Goal: Transaction & Acquisition: Purchase product/service

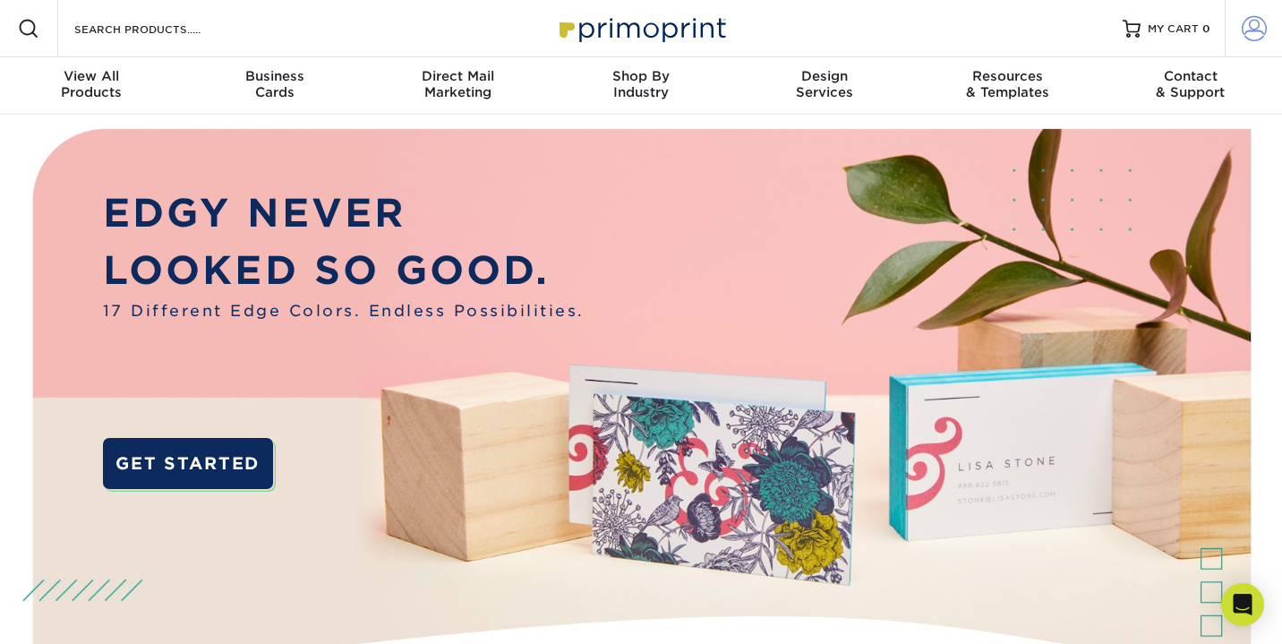
click at [1260, 38] on span at bounding box center [1254, 28] width 25 height 25
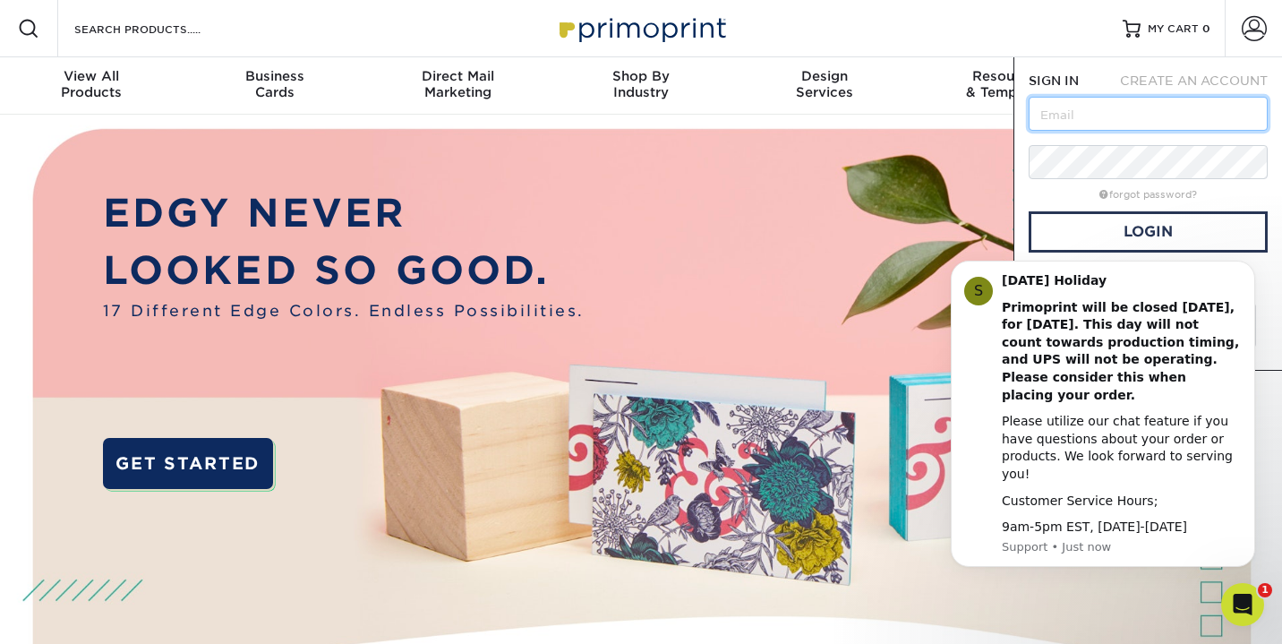
click at [1123, 121] on input "text" at bounding box center [1148, 114] width 239 height 34
type input "[EMAIL_ADDRESS][DOMAIN_NAME]"
click at [1261, 237] on link "Login" at bounding box center [1148, 231] width 239 height 41
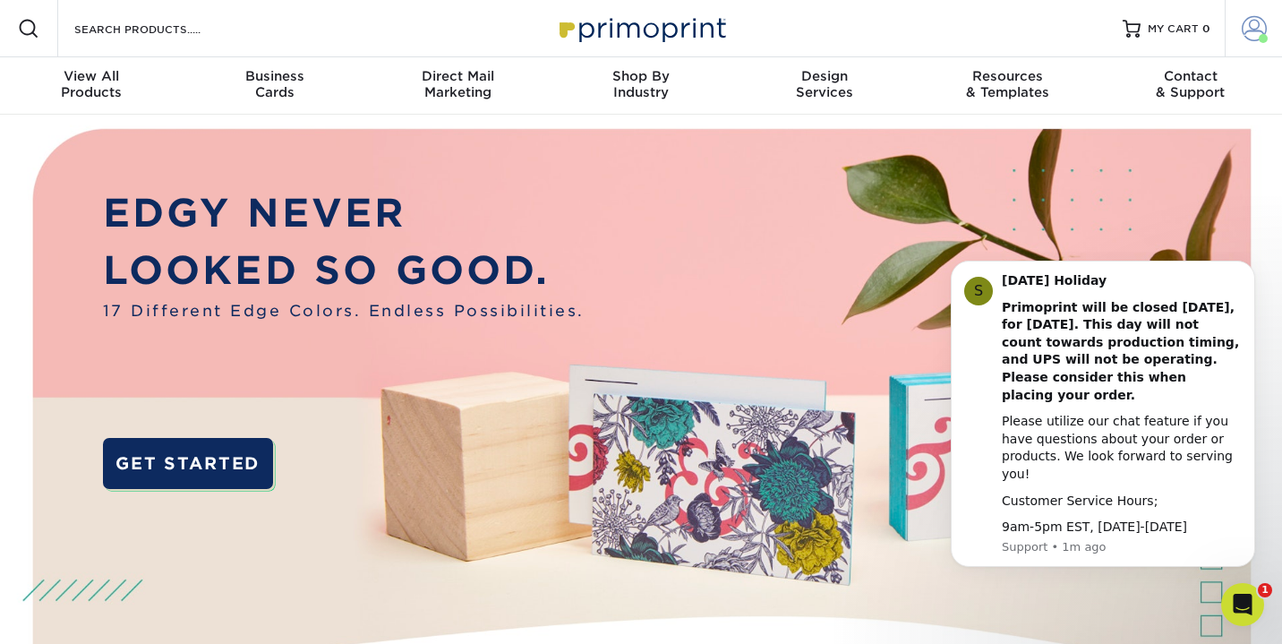
click at [1260, 23] on span at bounding box center [1254, 28] width 25 height 25
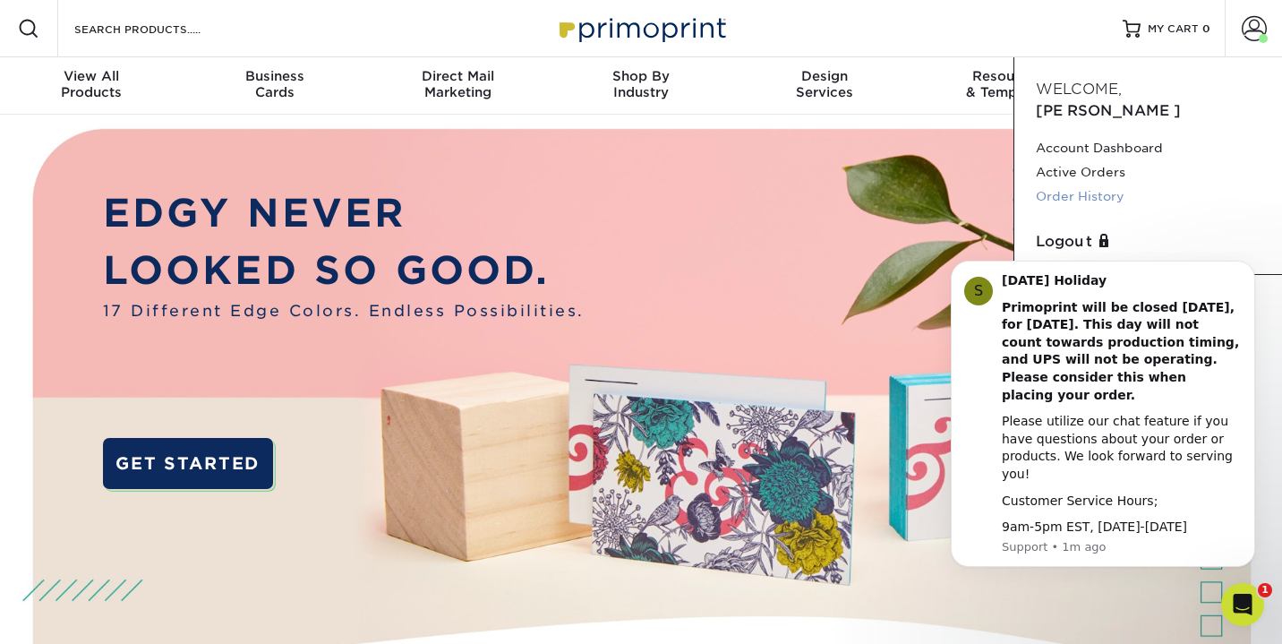
click at [1084, 184] on link "Order History" at bounding box center [1148, 196] width 225 height 24
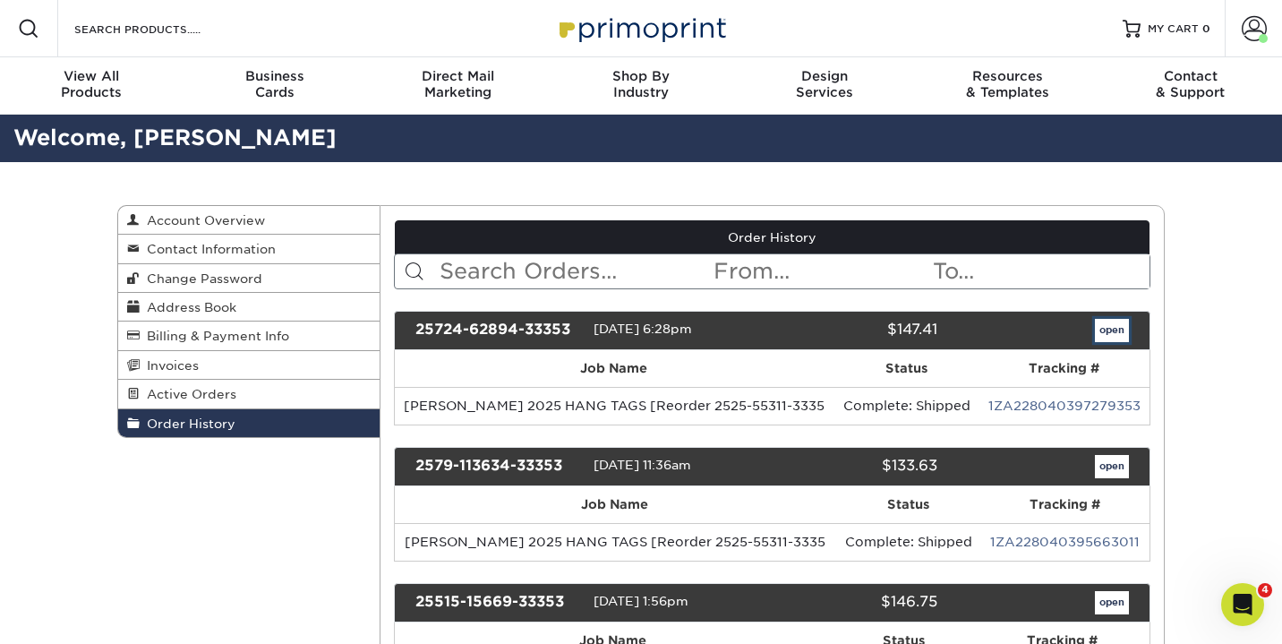
click at [1109, 326] on link "open" at bounding box center [1112, 330] width 34 height 23
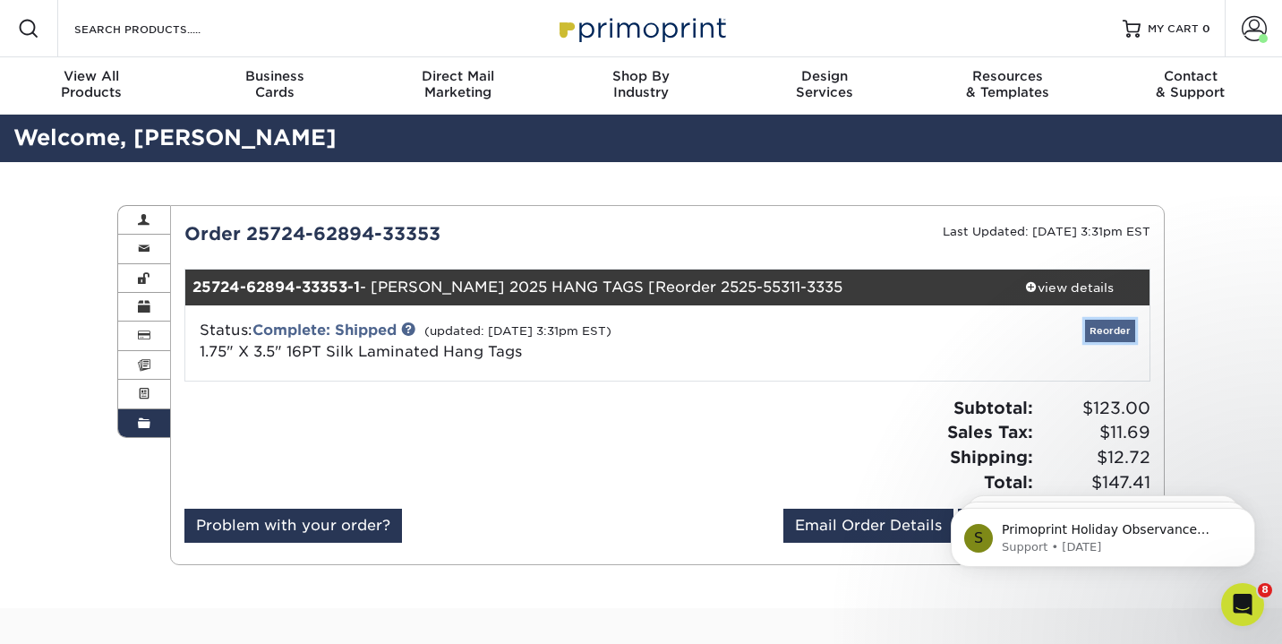
click at [1125, 334] on link "Reorder" at bounding box center [1110, 331] width 50 height 22
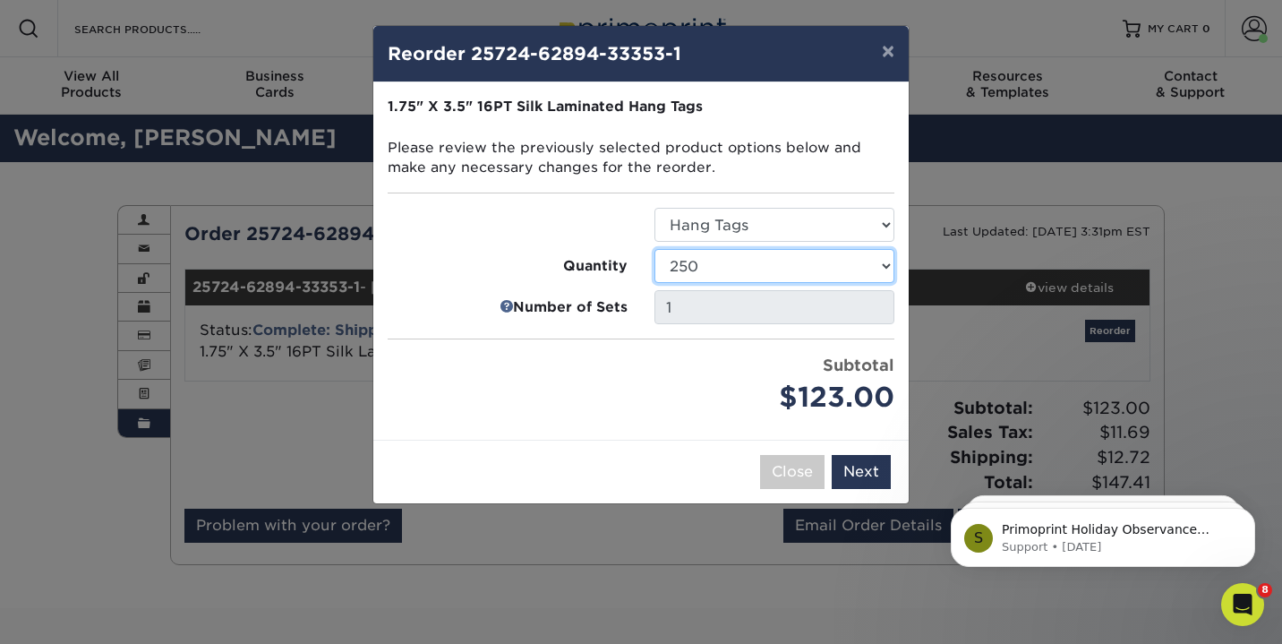
click at [817, 255] on select "100 250 500 1000 2500 5000 10000" at bounding box center [774, 266] width 240 height 34
select select "f593fda3-2d5c-4b9e-9c2c-6197b899ae74"
click at [654, 249] on select "100 250 500 1000 2500 5000 10000" at bounding box center [774, 266] width 240 height 34
click at [799, 224] on select "Select Option Hang Tags" at bounding box center [774, 225] width 240 height 34
click at [868, 474] on button "Next" at bounding box center [861, 472] width 59 height 34
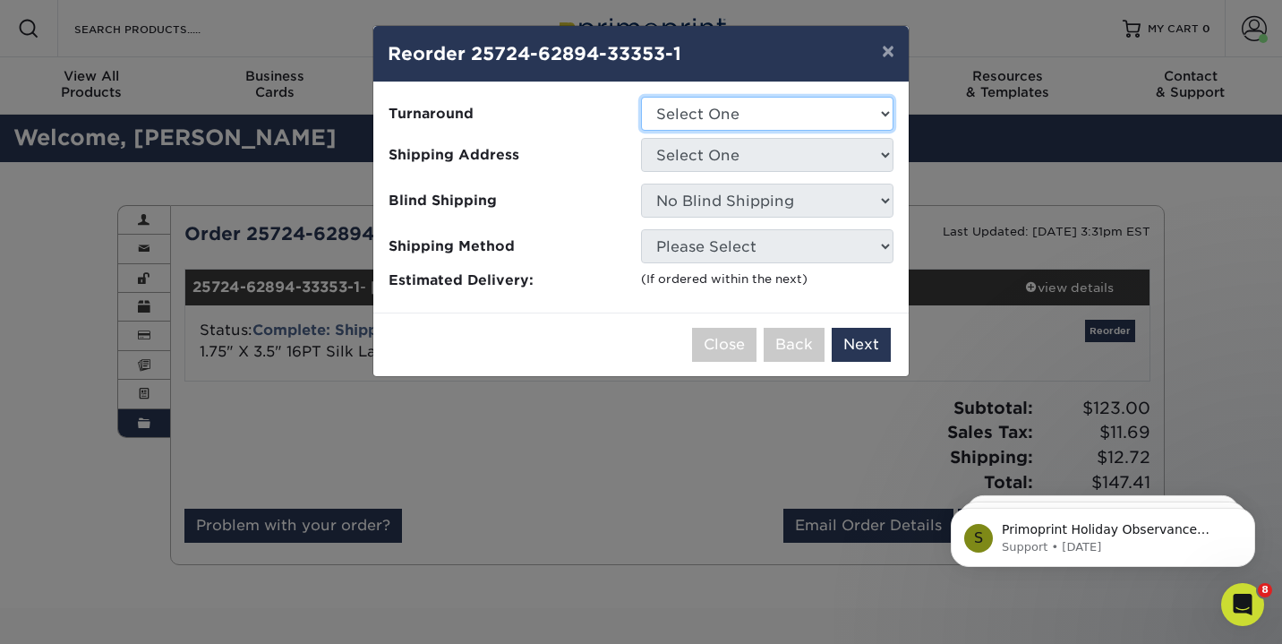
click at [718, 115] on select "Select One 2-4 Business Days" at bounding box center [767, 114] width 252 height 34
select select "2397147f-e1b5-4f4c-a6dc-700d1c62d0ea"
click at [641, 97] on select "Select One 2-4 Business Days" at bounding box center [767, 114] width 252 height 34
click at [722, 160] on select "Select One Jade Allen JADE ALLEN jade allen aptos jade allen flyer" at bounding box center [767, 155] width 252 height 34
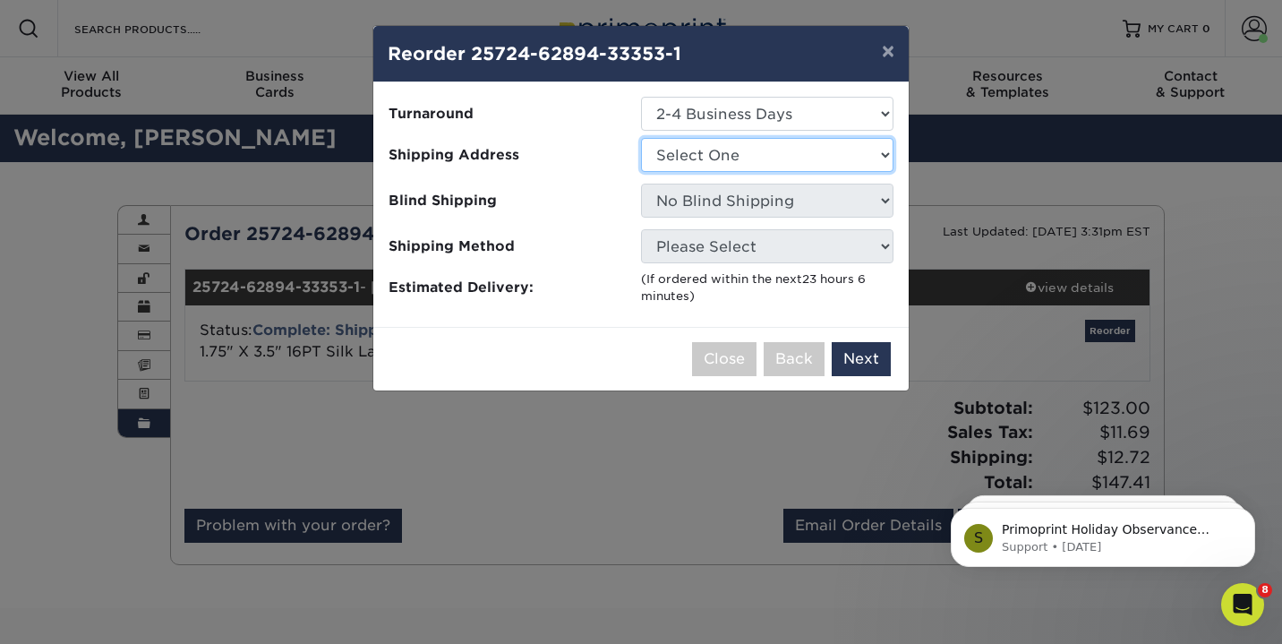
select select "257715"
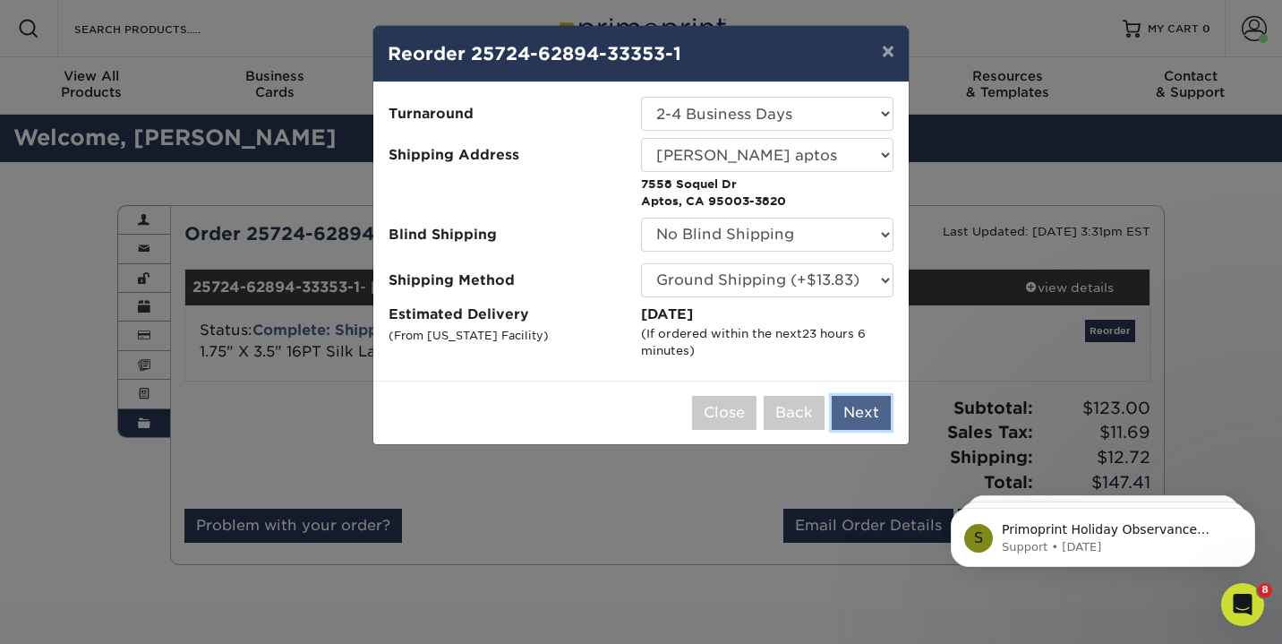
click at [869, 408] on button "Next" at bounding box center [861, 413] width 59 height 34
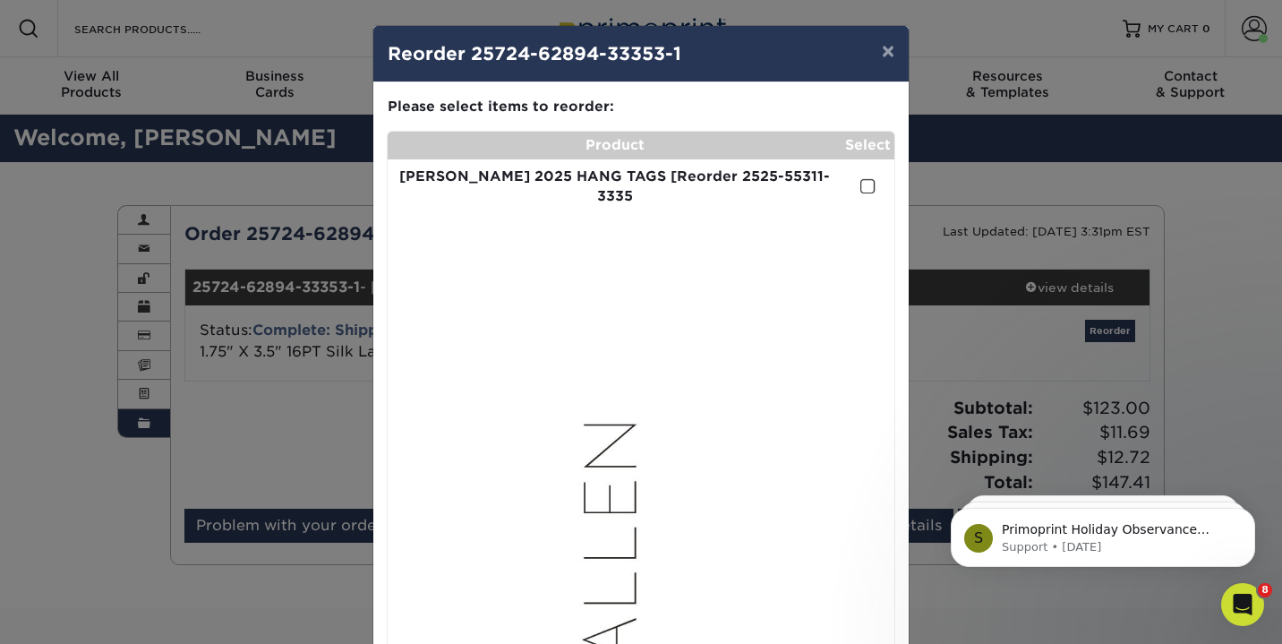
click at [874, 178] on span at bounding box center [867, 186] width 15 height 17
click at [0, 0] on input "checkbox" at bounding box center [0, 0] width 0 height 0
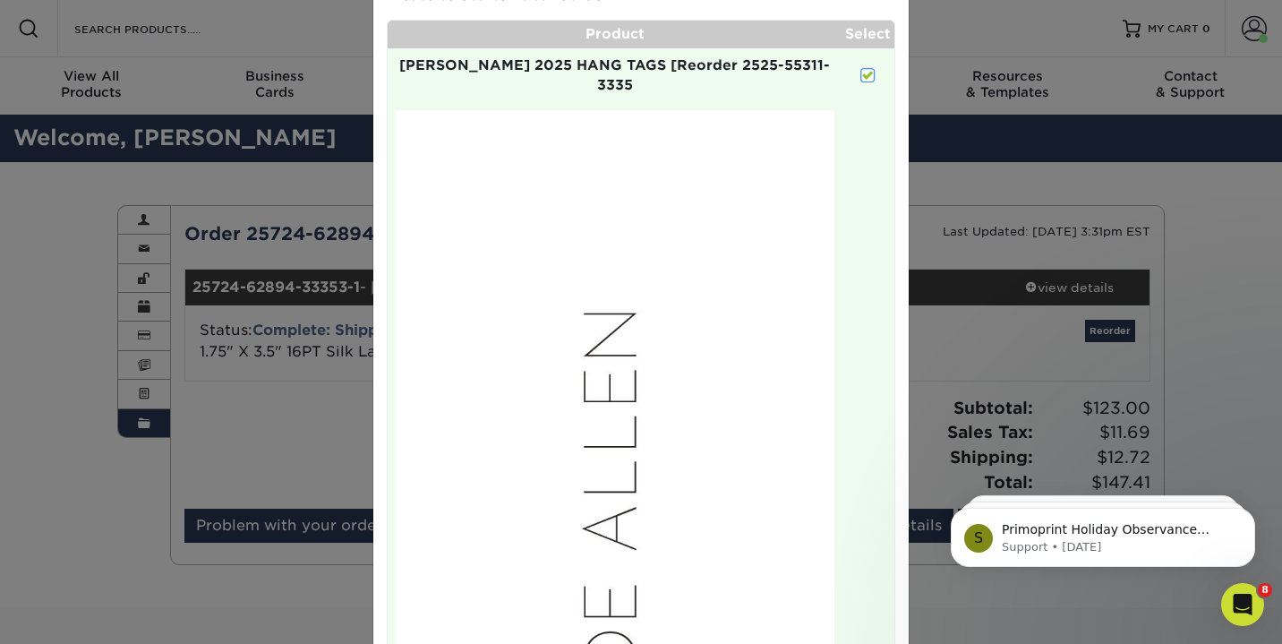
scroll to position [518, 0]
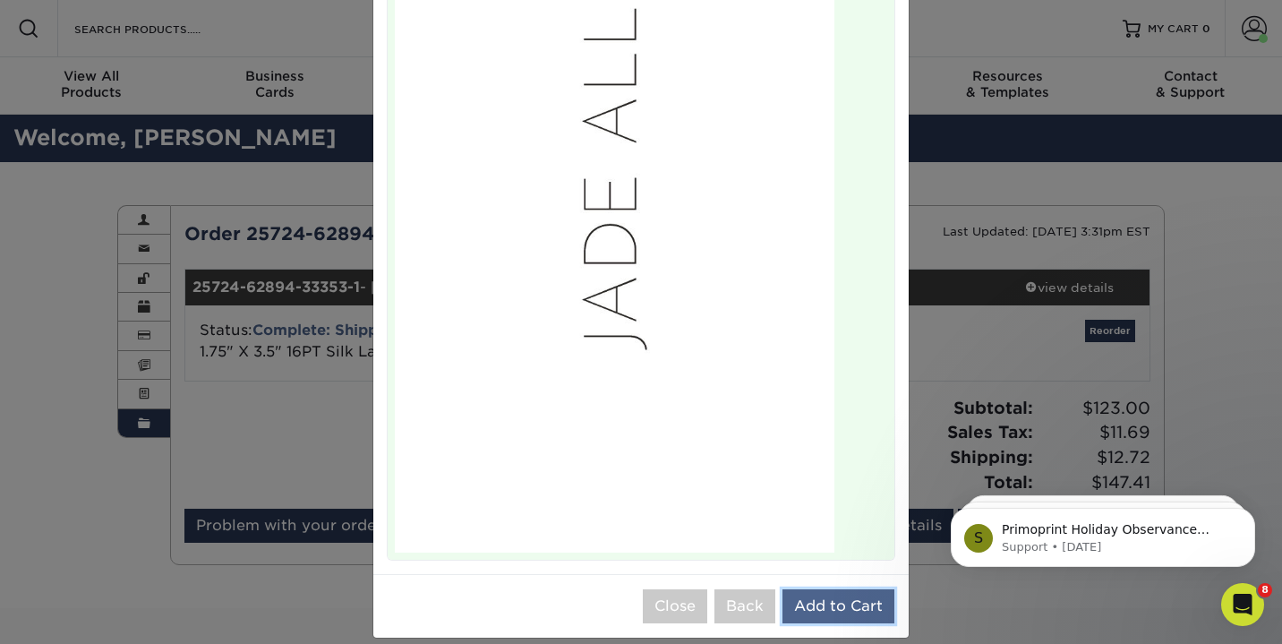
click at [852, 589] on button "Add to Cart" at bounding box center [838, 606] width 112 height 34
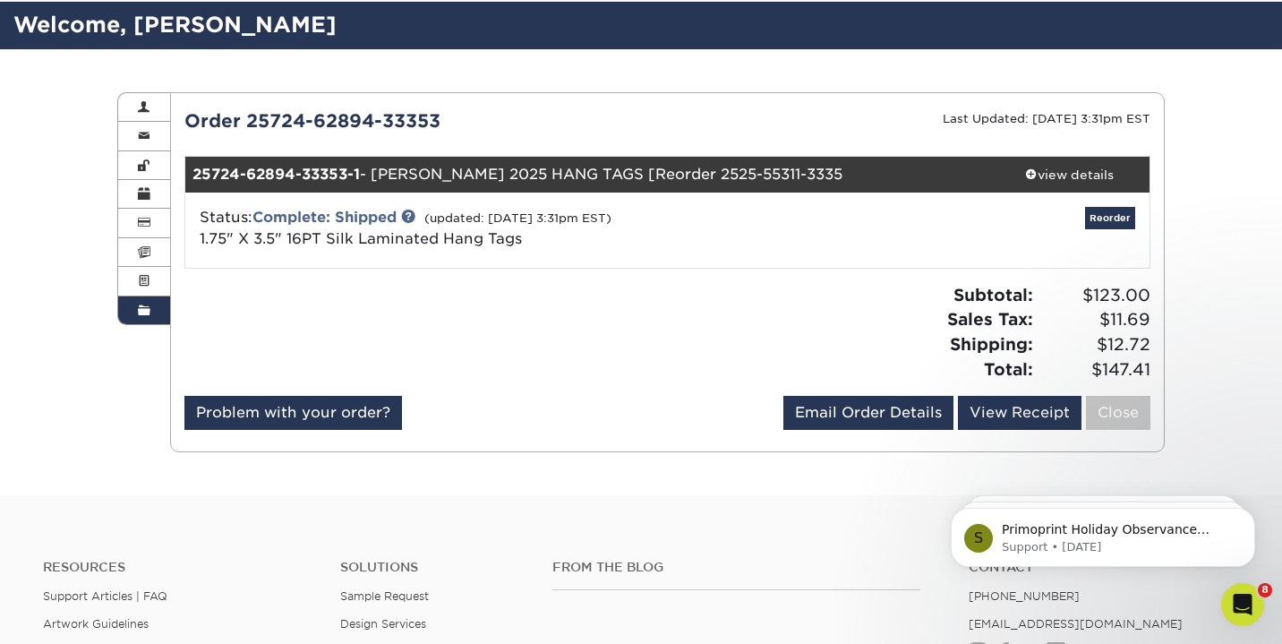
scroll to position [0, 0]
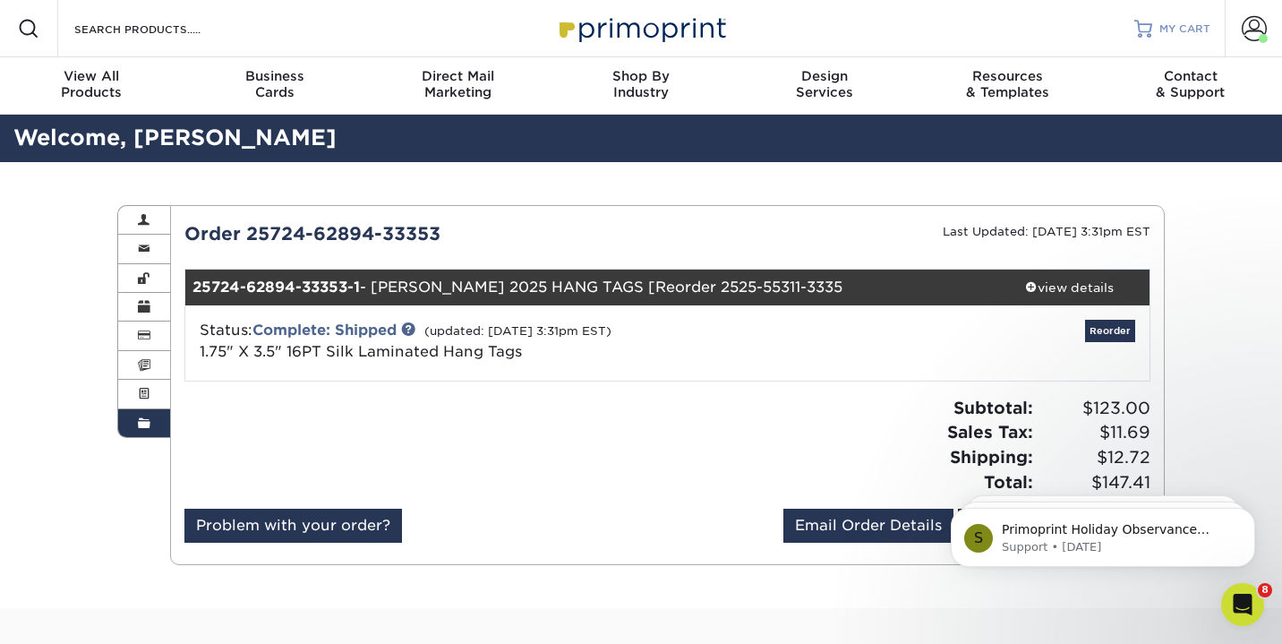
click at [1182, 24] on span "MY CART" at bounding box center [1184, 28] width 51 height 15
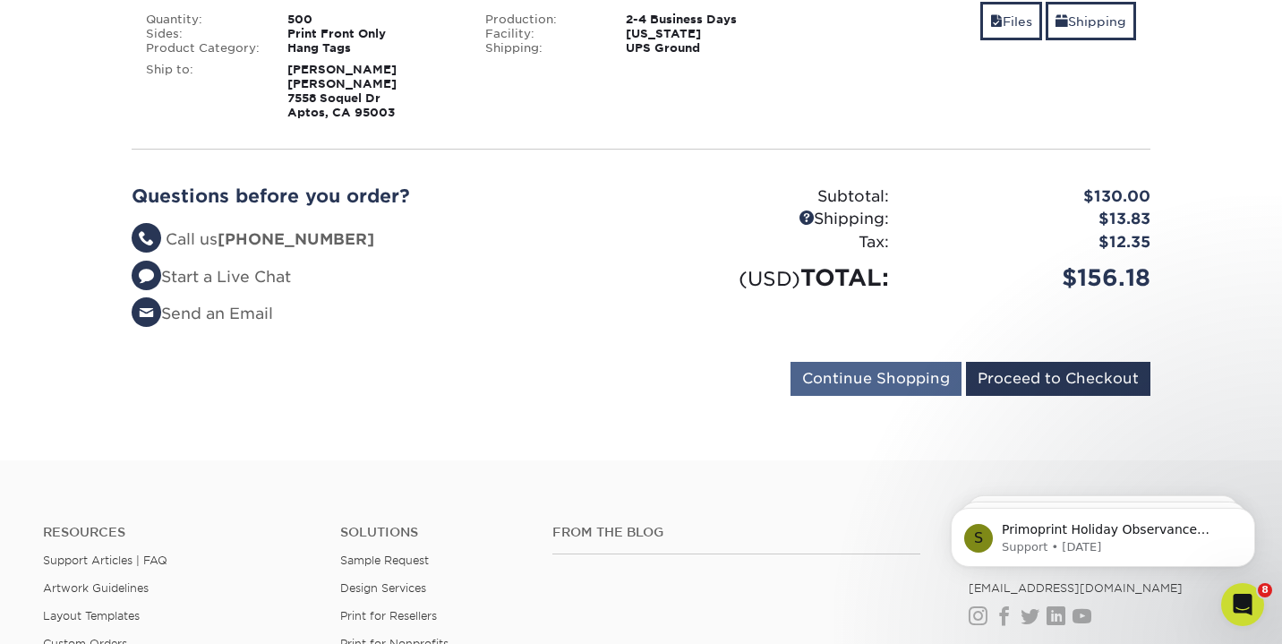
scroll to position [350, 0]
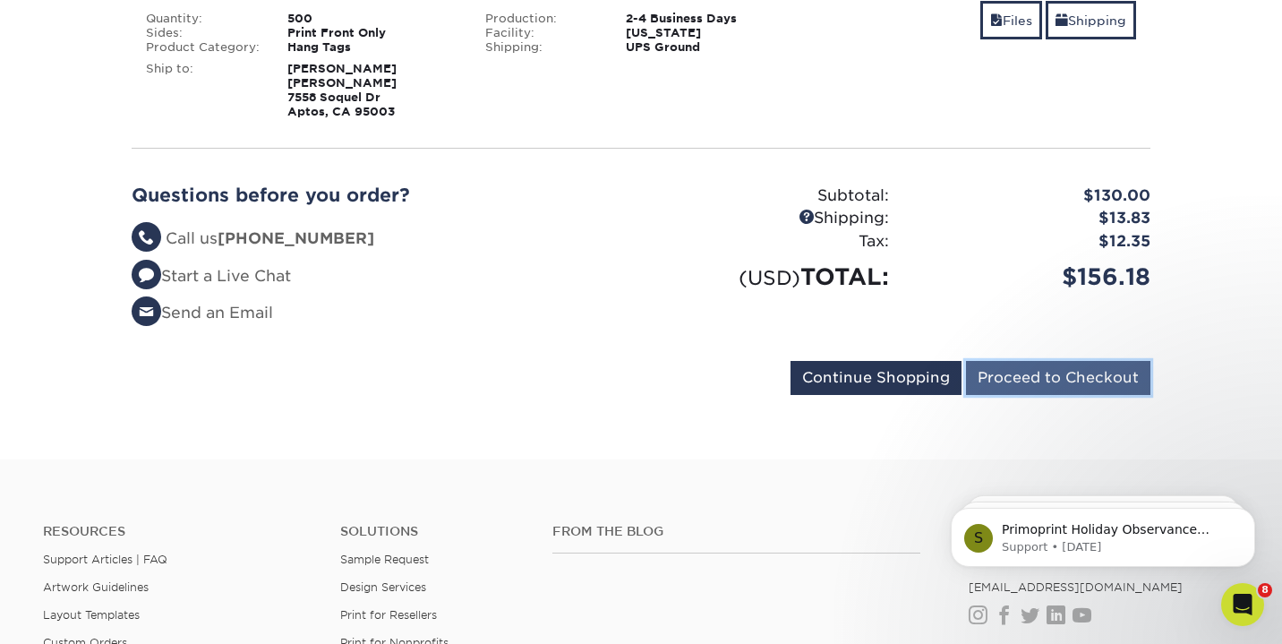
click at [1021, 375] on input "Proceed to Checkout" at bounding box center [1058, 378] width 184 height 34
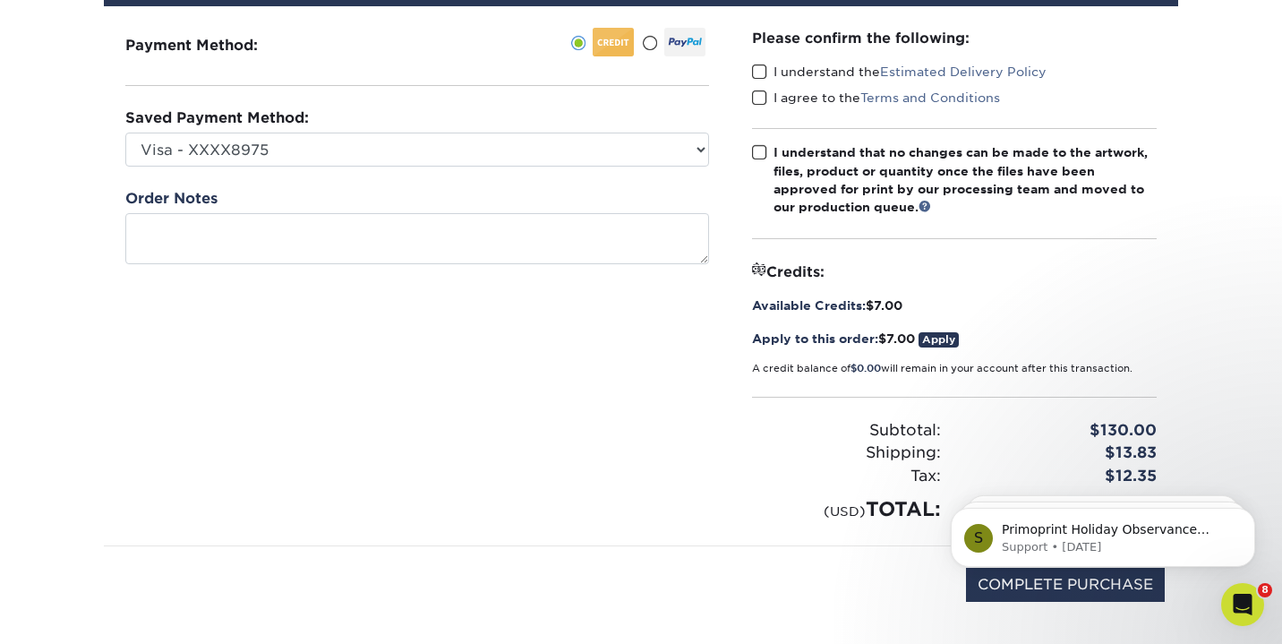
scroll to position [208, 0]
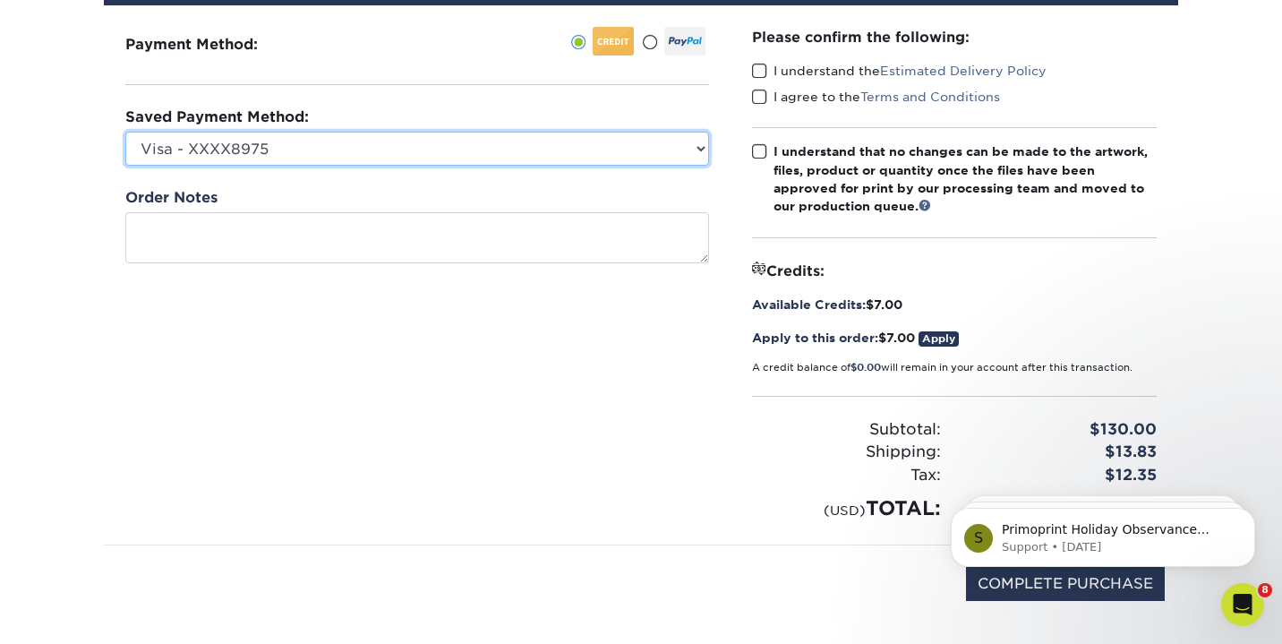
click at [681, 144] on select "Visa - XXXX8975 Discover - XXXX6301 Discover - XXXX8898 New Credit Card" at bounding box center [417, 149] width 584 height 34
select select "30146"
click at [125, 132] on select "Visa - XXXX8975 Discover - XXXX6301 Discover - XXXX8898 New Credit Card" at bounding box center [417, 149] width 584 height 34
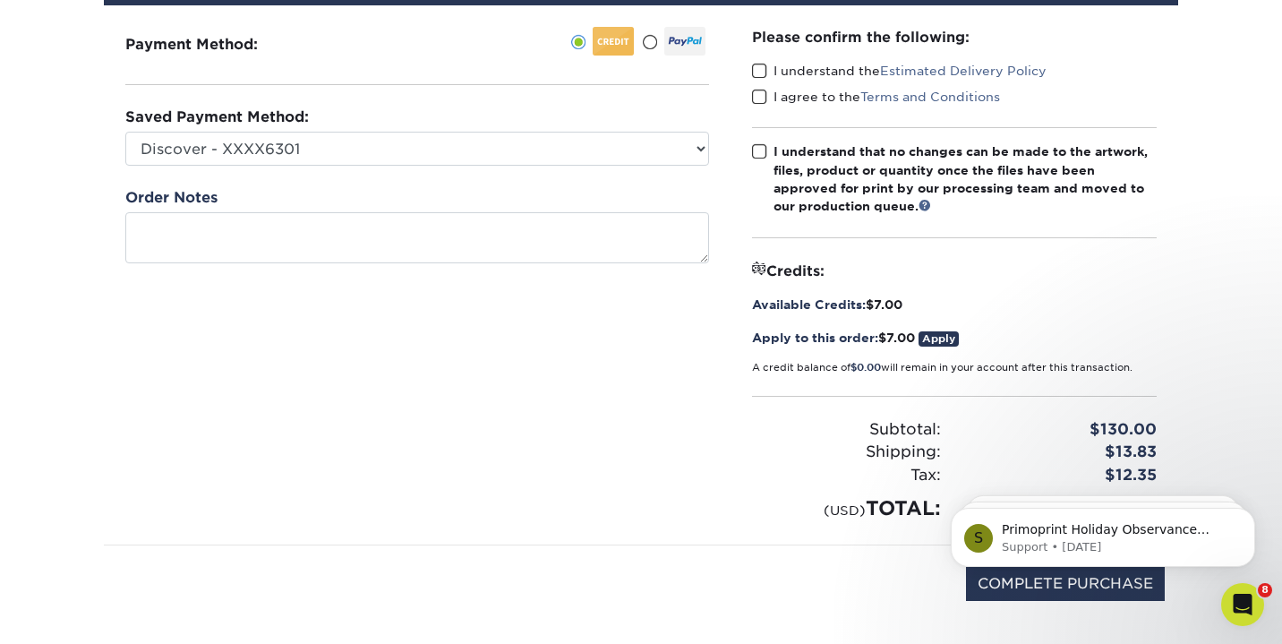
click html "S Primoprint Holiday Observance Please note that our customer service and produ…"
click at [1002, 581] on body "S Primoprint Holiday Observance Please note that our customer service and produ…" at bounding box center [1103, 532] width 344 height 111
click at [836, 577] on div "COMPLETE PURCHASE" at bounding box center [640, 593] width 1047 height 96
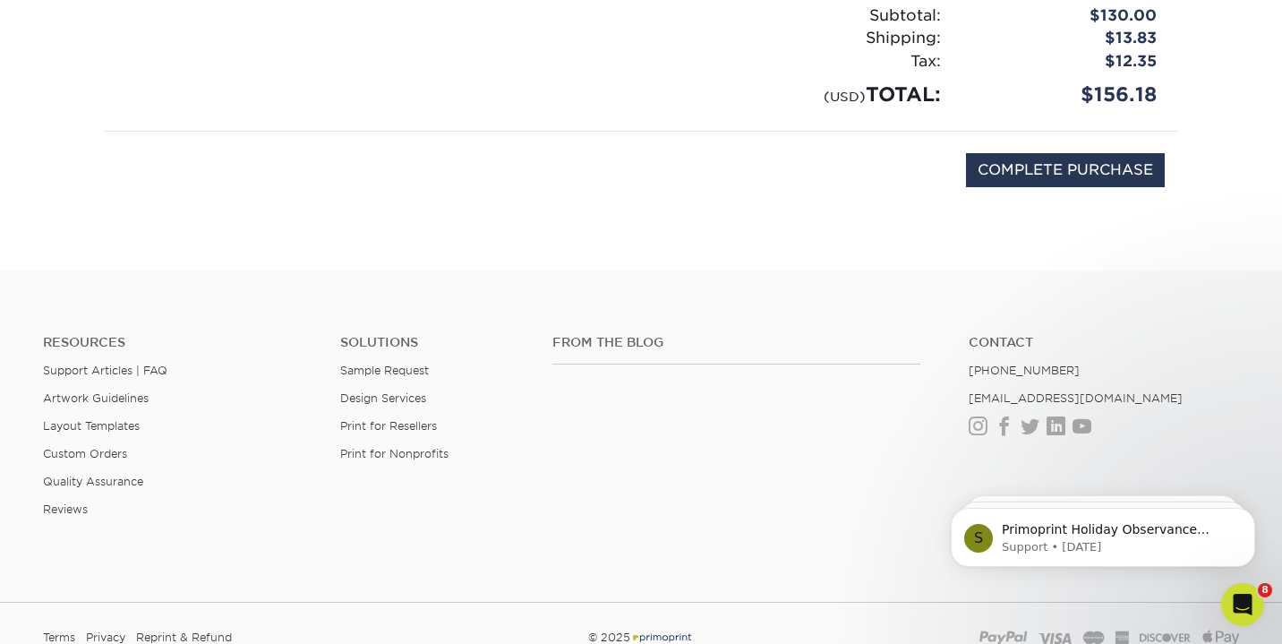
scroll to position [595, 0]
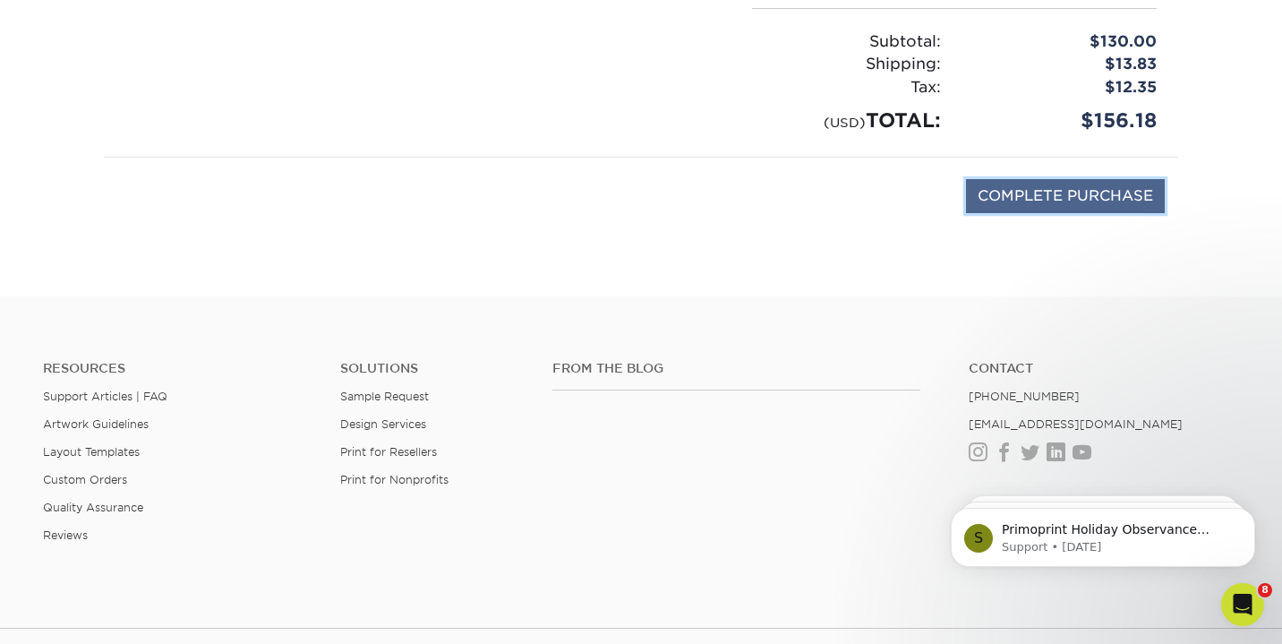
click at [1056, 194] on input "COMPLETE PURCHASE" at bounding box center [1065, 196] width 199 height 34
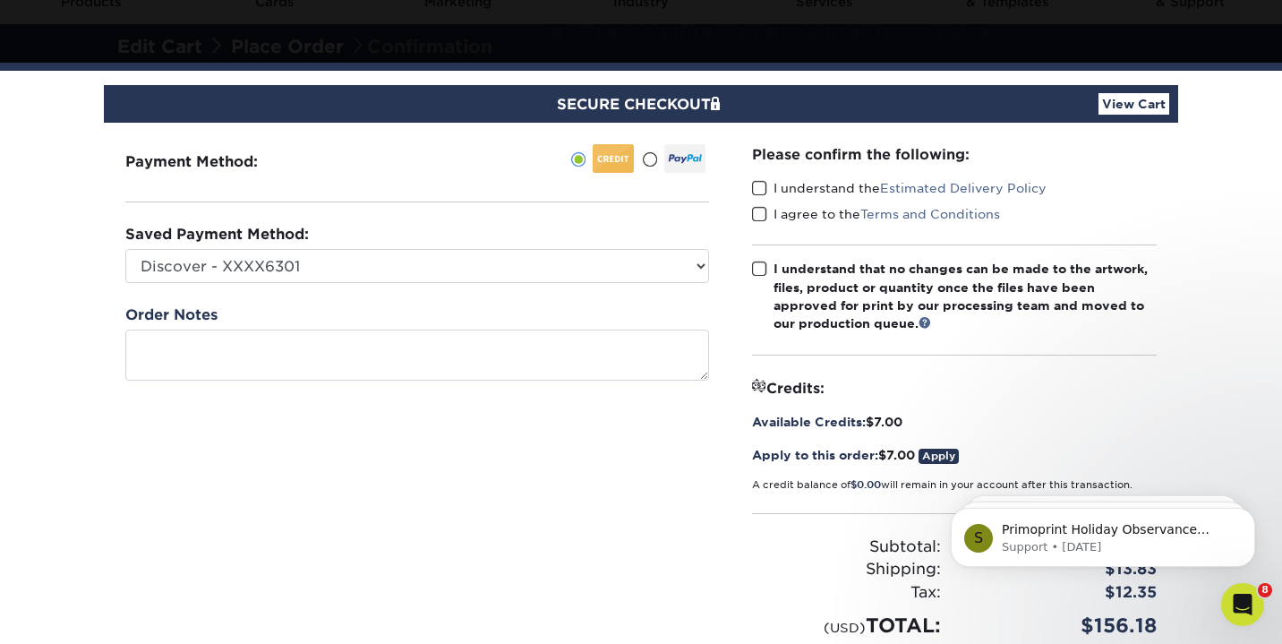
scroll to position [69, 0]
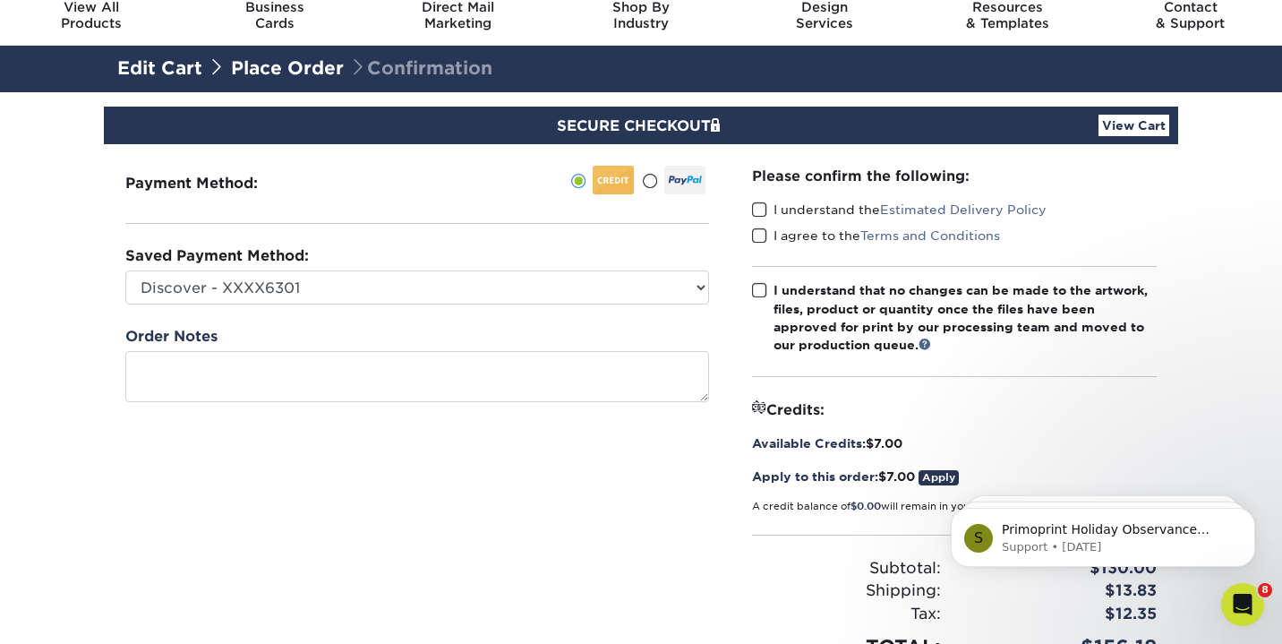
click at [760, 204] on span at bounding box center [759, 209] width 15 height 17
click at [0, 0] on input "I understand the Estimated Delivery Policy" at bounding box center [0, 0] width 0 height 0
click at [760, 233] on span at bounding box center [759, 235] width 15 height 17
click at [0, 0] on input "I agree to the Terms and Conditions" at bounding box center [0, 0] width 0 height 0
click at [760, 292] on span at bounding box center [759, 290] width 15 height 17
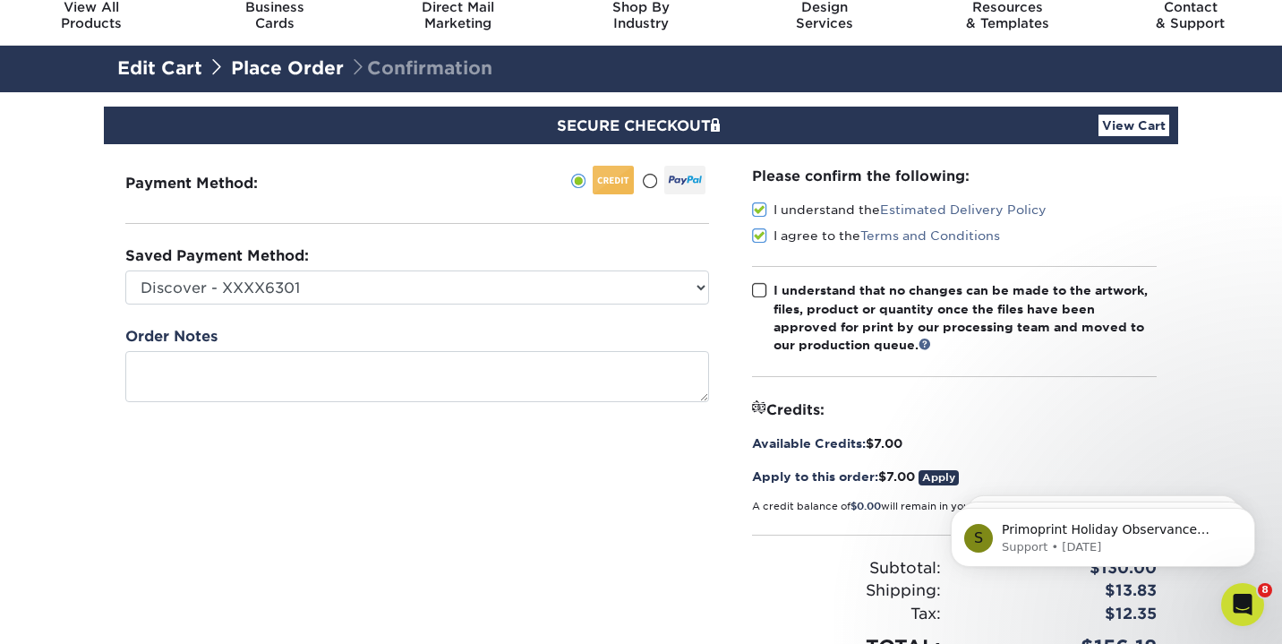
click at [0, 0] on input "I understand that no changes can be made to the artwork, files, product or quan…" at bounding box center [0, 0] width 0 height 0
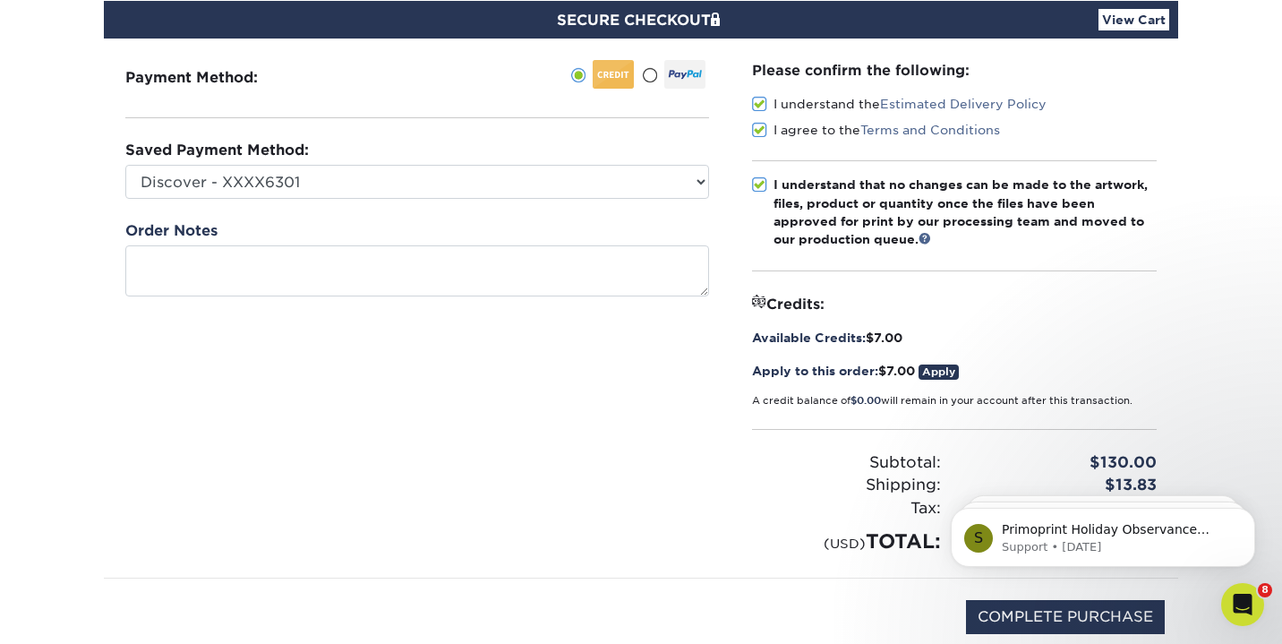
scroll to position [612, 0]
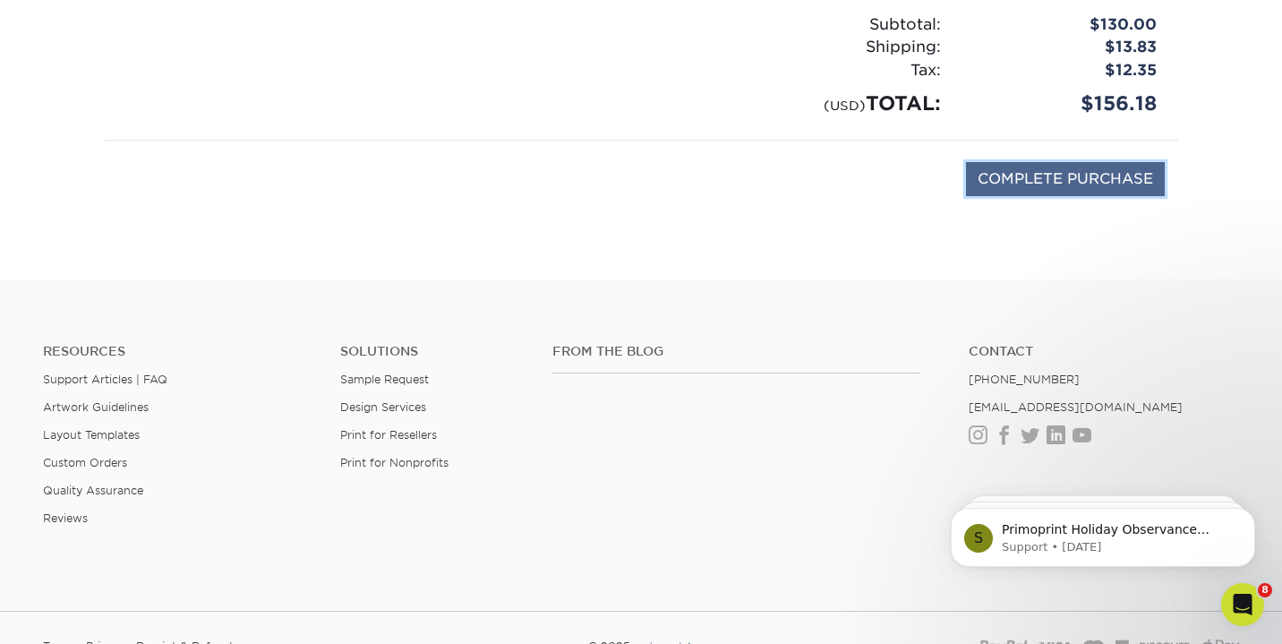
click at [1030, 184] on input "COMPLETE PURCHASE" at bounding box center [1065, 179] width 199 height 34
type input "PROCESSING, PLEASE WAIT..."
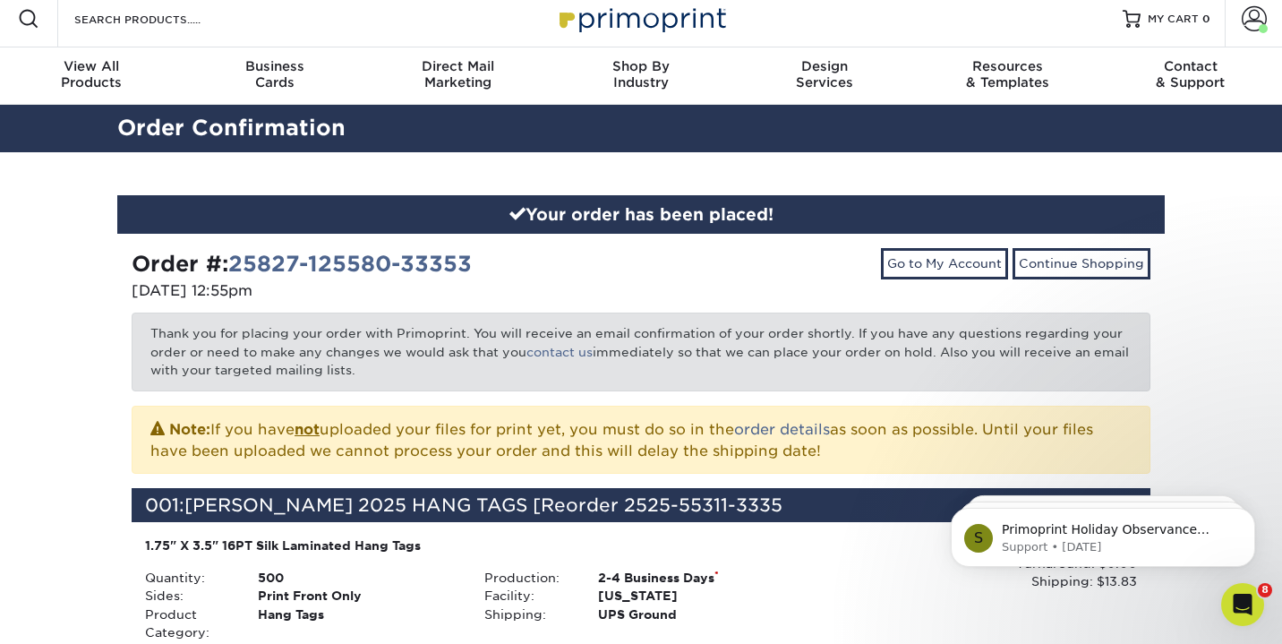
scroll to position [12, 0]
